Goal: Check status: Check status

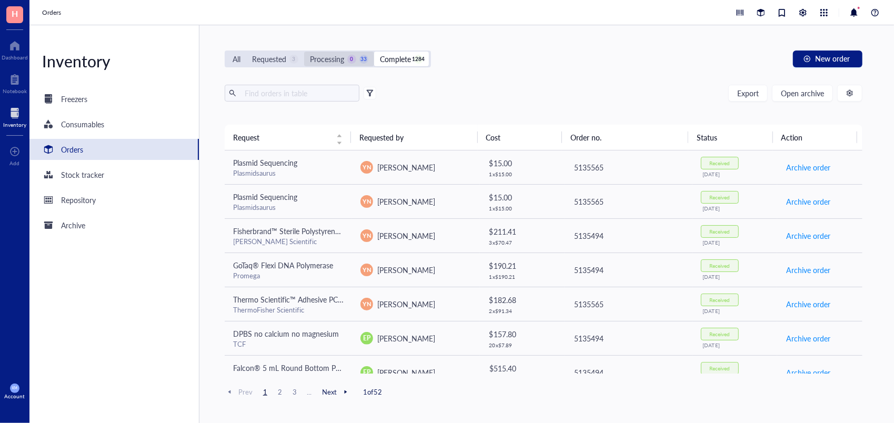
click at [331, 59] on div "Processing" at bounding box center [327, 59] width 34 height 12
click at [304, 52] on input "Processing 0 33" at bounding box center [304, 52] width 0 height 0
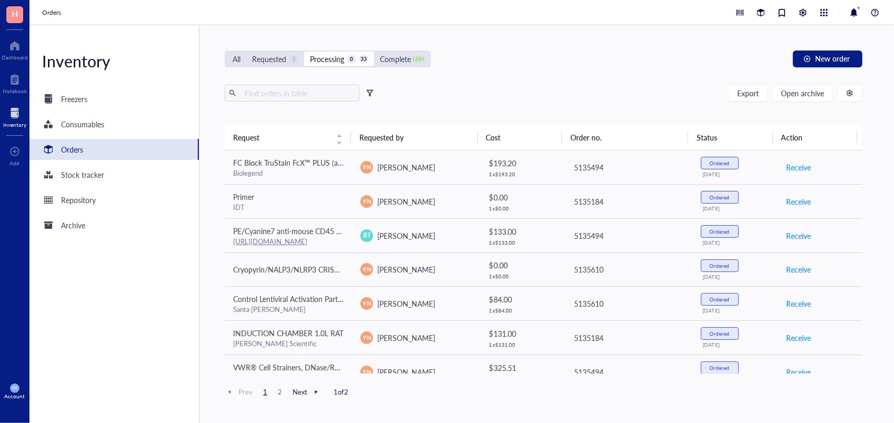
drag, startPoint x: 870, startPoint y: 198, endPoint x: 860, endPoint y: 203, distance: 11.1
click at [860, 203] on div "All Requested 3 Processing 0 33 Complete 1284 New order Export Open archive Req…" at bounding box center [543, 224] width 688 height 398
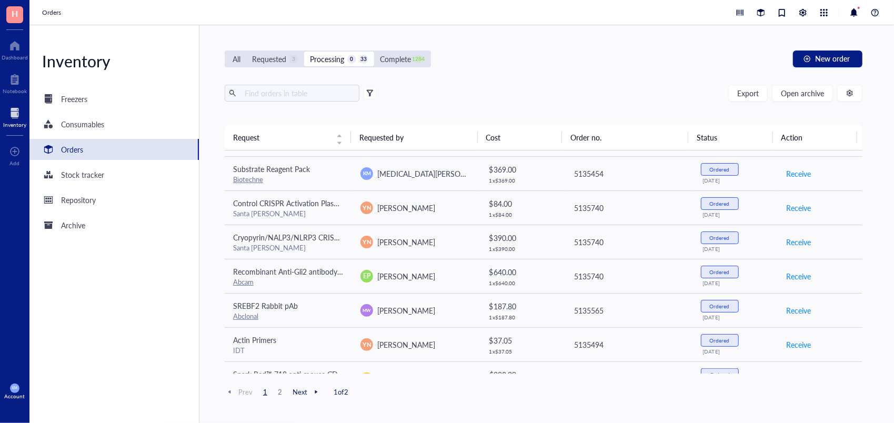
scroll to position [626, 0]
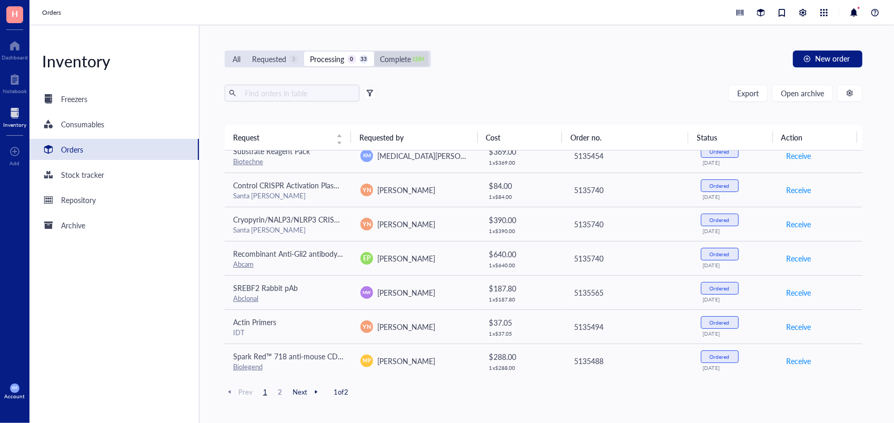
click at [407, 57] on div "Complete" at bounding box center [395, 59] width 31 height 12
click at [374, 52] on input "Complete 1284" at bounding box center [374, 52] width 0 height 0
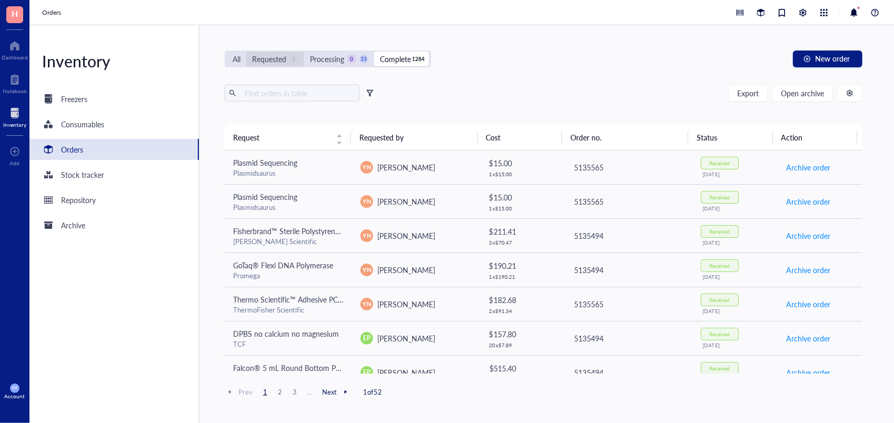
click at [281, 56] on div "Requested" at bounding box center [269, 59] width 34 height 12
click at [246, 52] on input "Requested 3" at bounding box center [246, 52] width 0 height 0
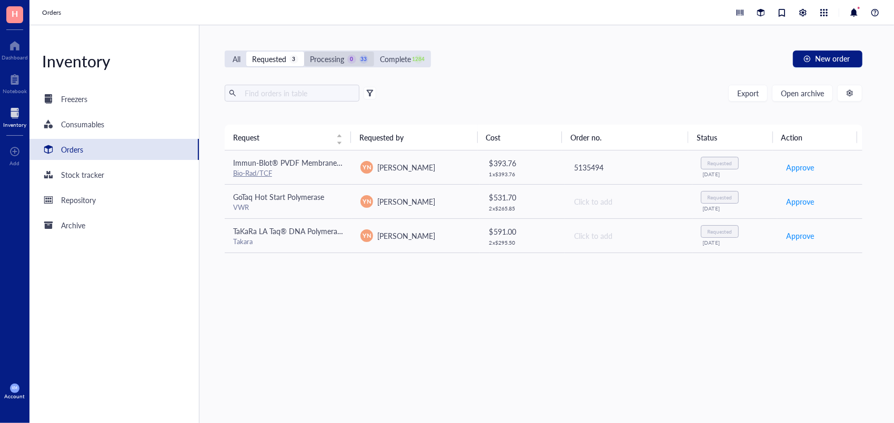
click at [346, 60] on div "Processing 0 33" at bounding box center [339, 59] width 58 height 12
click at [304, 52] on input "Processing 0 33" at bounding box center [304, 52] width 0 height 0
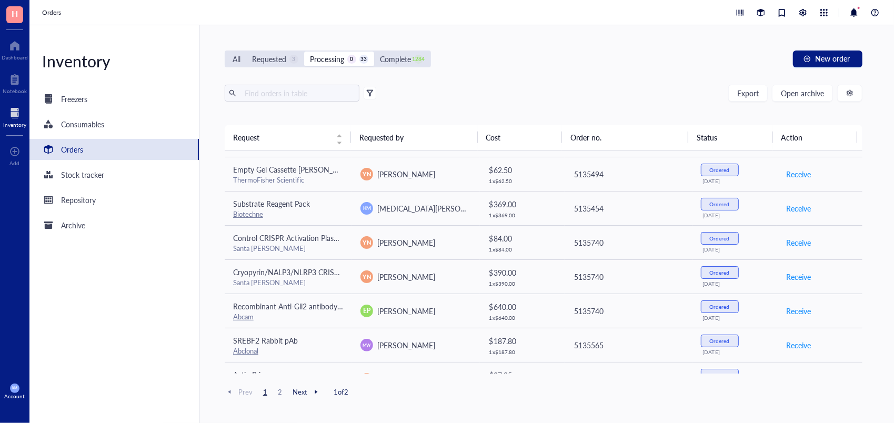
scroll to position [626, 0]
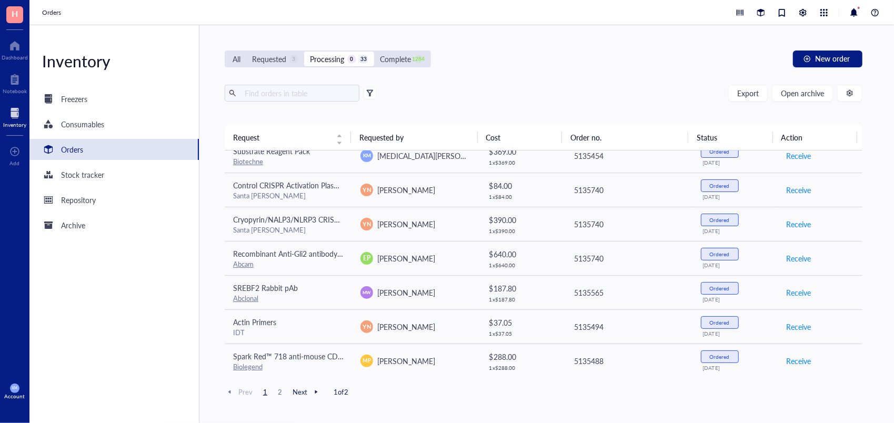
click at [313, 388] on div at bounding box center [315, 391] width 9 height 9
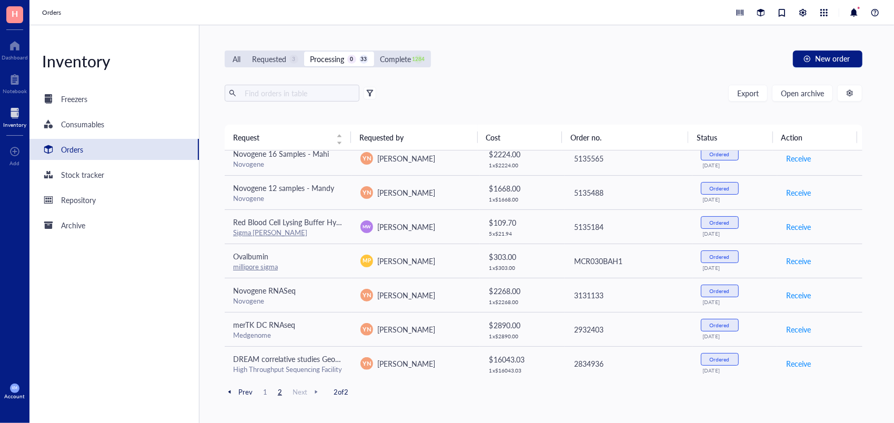
scroll to position [0, 0]
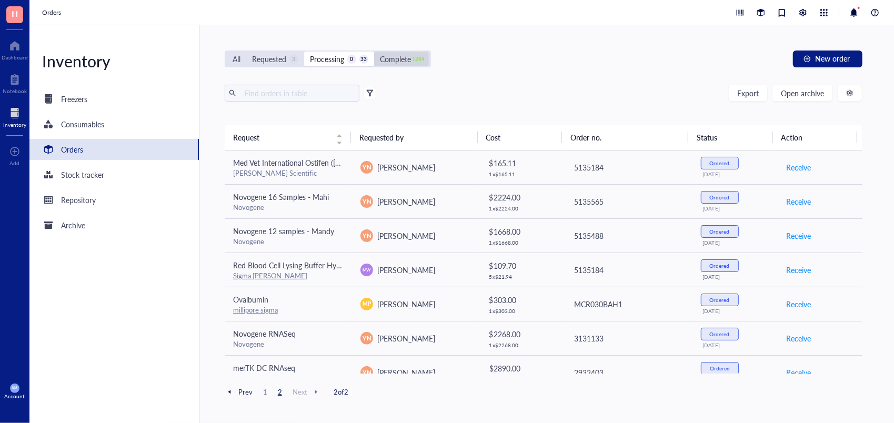
click at [395, 55] on div "Complete" at bounding box center [395, 59] width 31 height 12
click at [374, 52] on input "Complete 1284" at bounding box center [374, 52] width 0 height 0
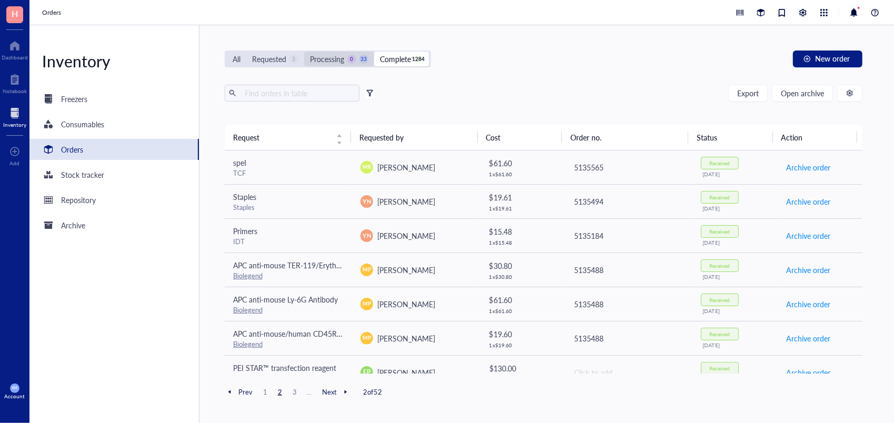
click at [345, 54] on div "Processing 0 33" at bounding box center [339, 59] width 58 height 12
click at [304, 52] on input "Processing 0 33" at bounding box center [304, 52] width 0 height 0
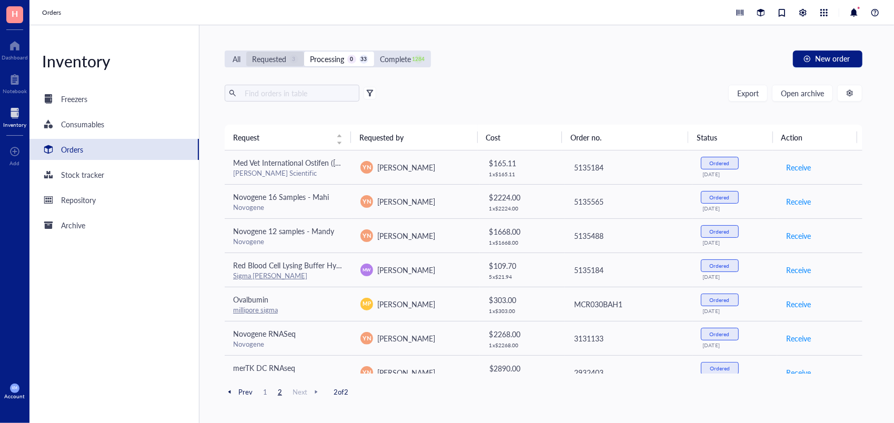
click at [264, 55] on div "Requested" at bounding box center [269, 59] width 34 height 12
click at [246, 52] on input "Requested 3" at bounding box center [246, 52] width 0 height 0
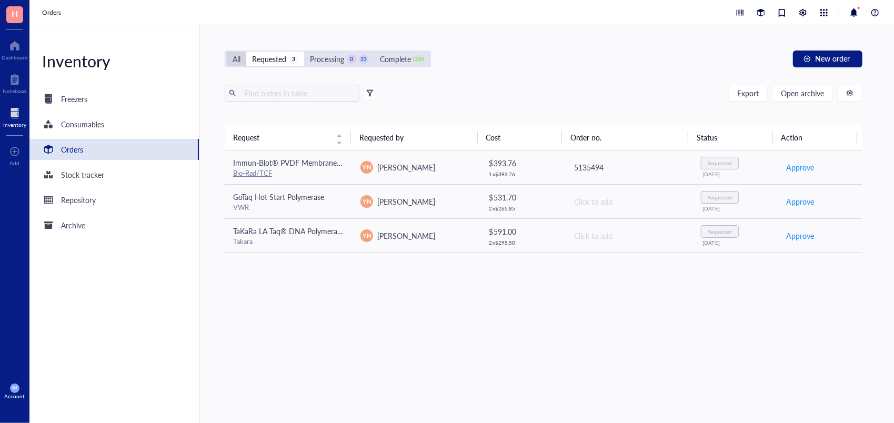
click at [243, 56] on div "All" at bounding box center [236, 59] width 19 height 15
click at [227, 52] on input "All" at bounding box center [227, 52] width 0 height 0
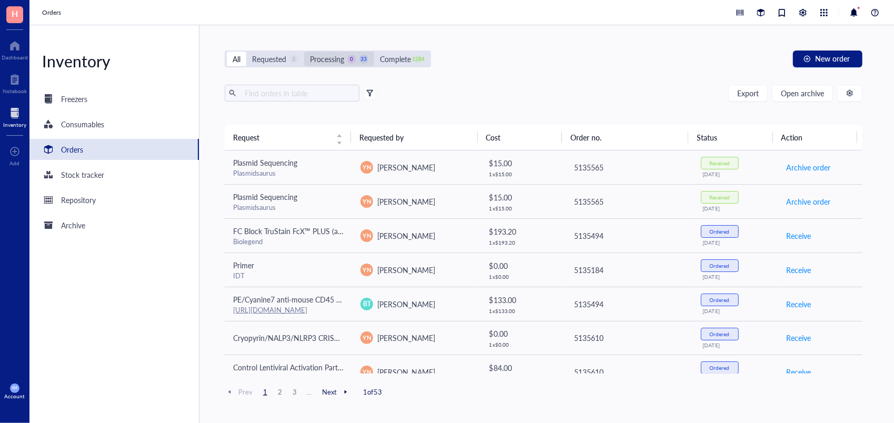
click at [340, 57] on div "Processing" at bounding box center [327, 59] width 34 height 12
click at [304, 52] on input "Processing 0 33" at bounding box center [304, 52] width 0 height 0
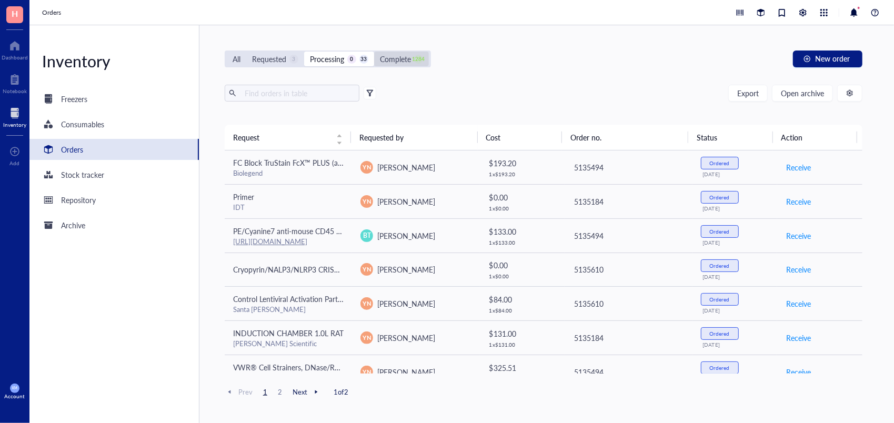
click at [412, 61] on div "Complete 1284" at bounding box center [401, 59] width 43 height 12
click at [374, 52] on input "Complete 1284" at bounding box center [374, 52] width 0 height 0
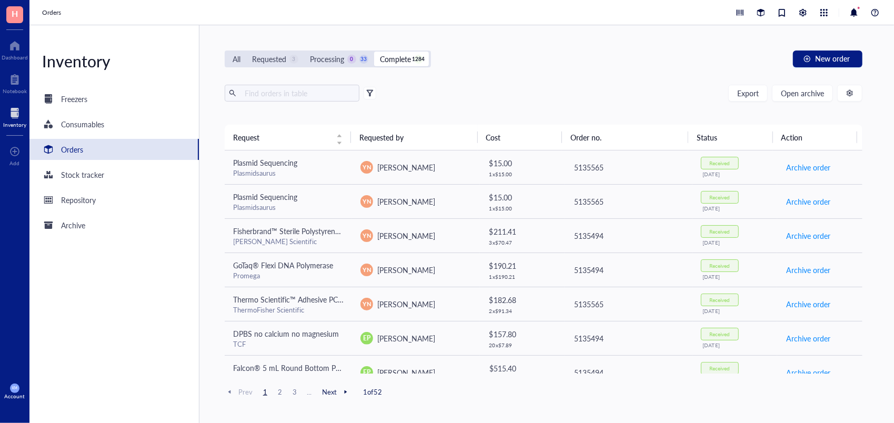
click at [350, 68] on div "All Requested 3 Processing 0 33 Complete 1284 New order Export Open archive Req…" at bounding box center [543, 224] width 688 height 398
click at [345, 63] on div "Processing 0 33" at bounding box center [339, 59] width 58 height 12
click at [304, 52] on input "Processing 0 33" at bounding box center [304, 52] width 0 height 0
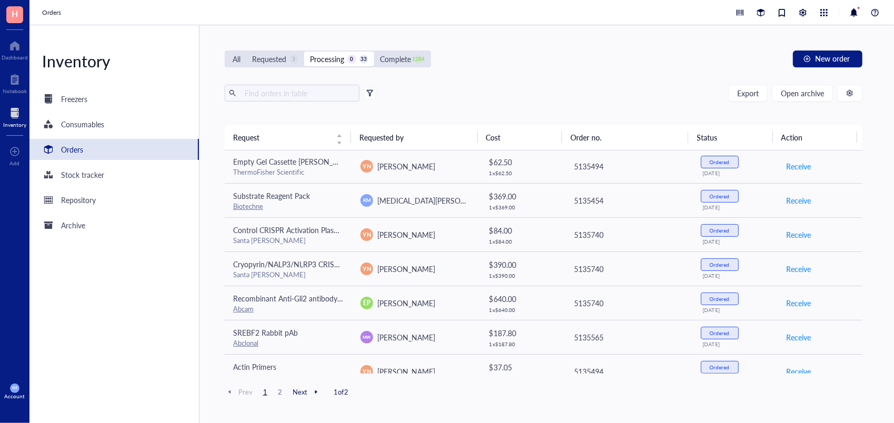
scroll to position [626, 0]
